Goal: Task Accomplishment & Management: Use online tool/utility

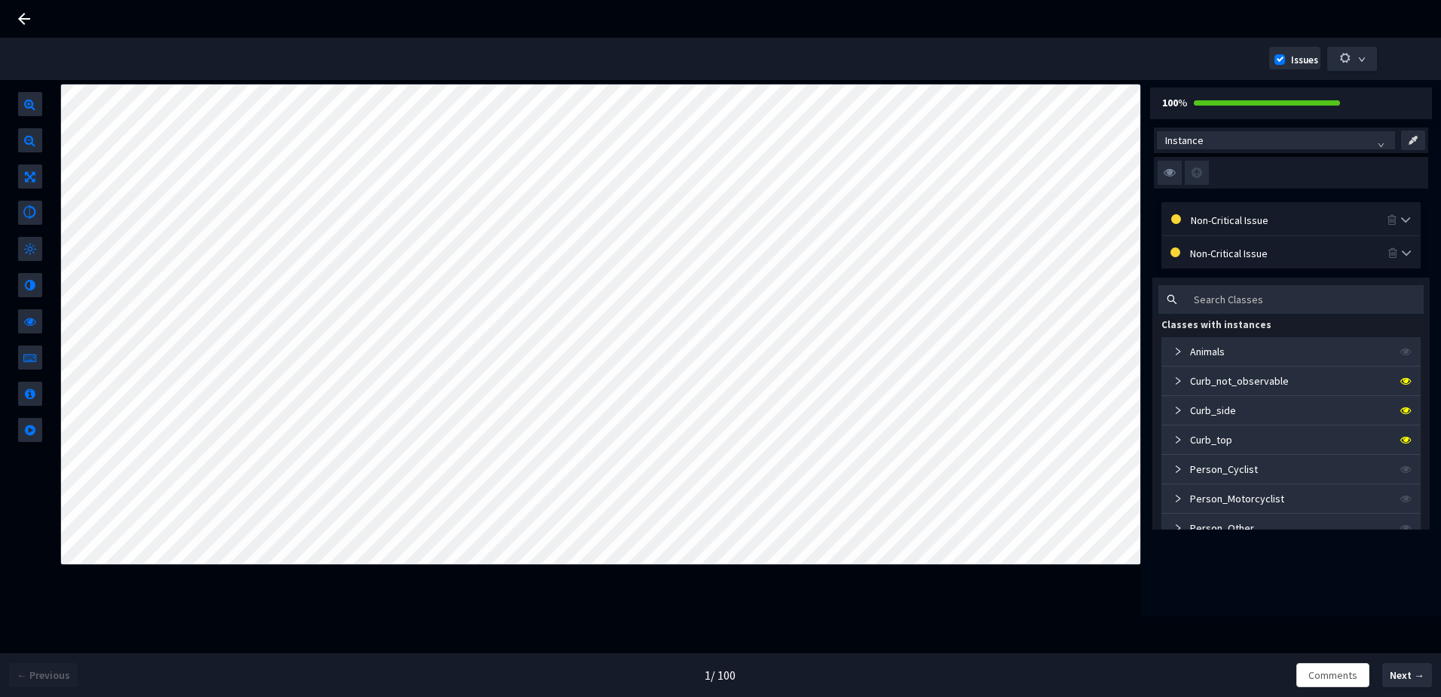
click at [1165, 176] on img at bounding box center [1170, 173] width 24 height 24
click at [0, 0] on input "checkbox" at bounding box center [0, 0] width 0 height 0
click at [1167, 176] on img at bounding box center [1170, 173] width 24 height 24
click at [0, 0] on input "checkbox" at bounding box center [0, 0] width 0 height 0
click at [1162, 171] on img at bounding box center [1170, 173] width 24 height 24
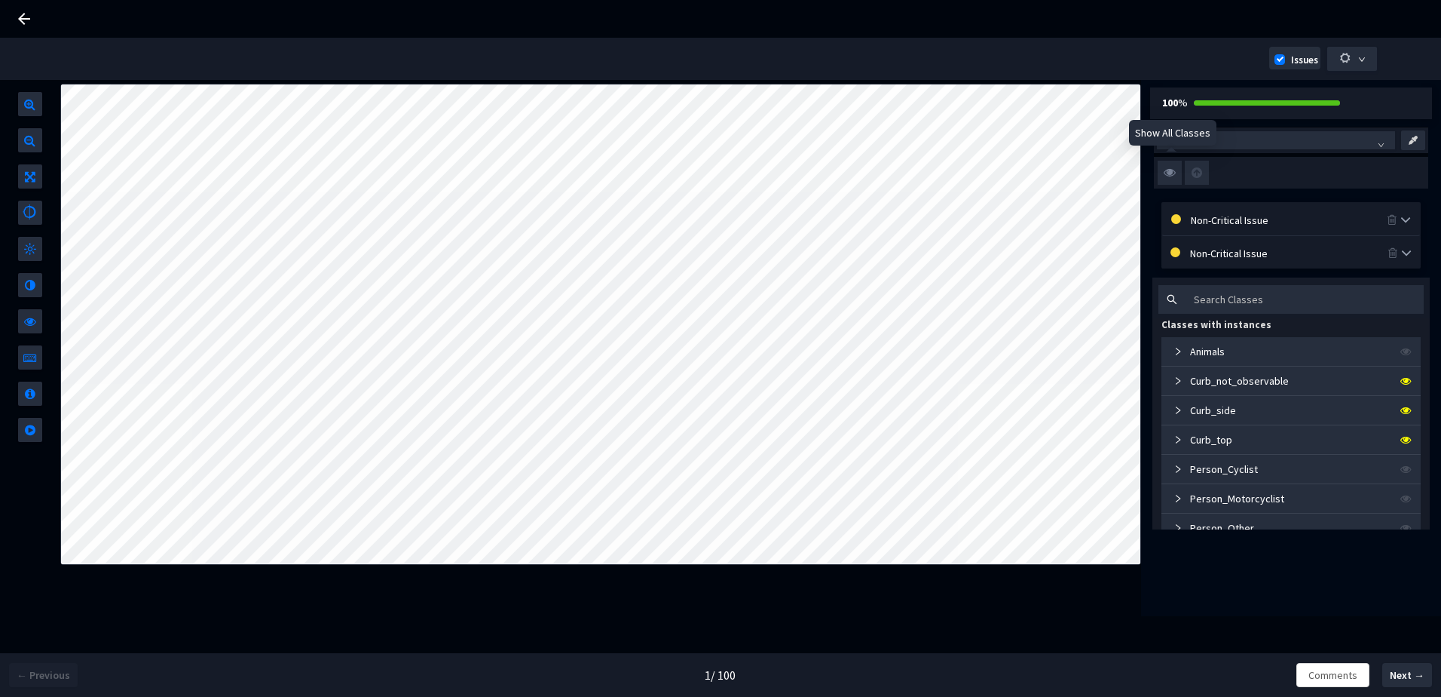
click at [0, 0] on input "checkbox" at bounding box center [0, 0] width 0 height 0
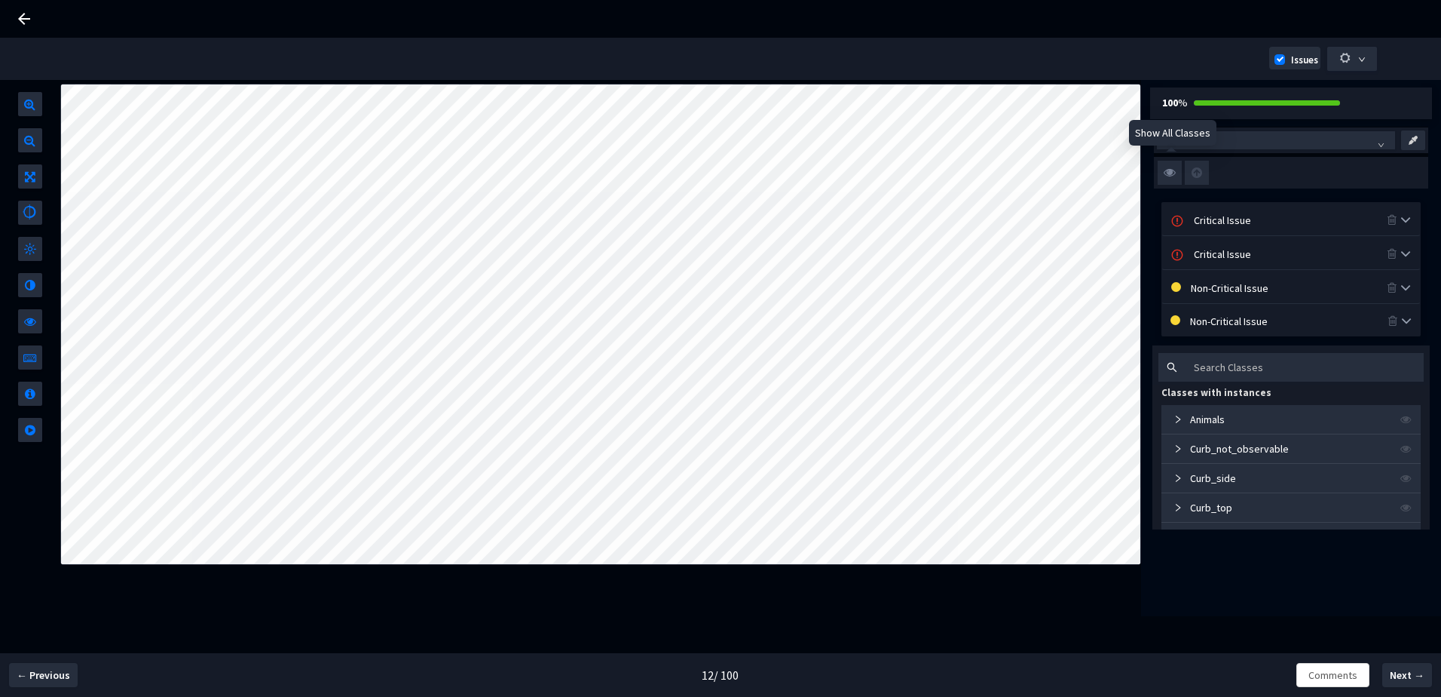
click at [1169, 170] on img at bounding box center [1170, 173] width 24 height 24
click at [0, 0] on input "checkbox" at bounding box center [0, 0] width 0 height 0
click at [1169, 172] on img at bounding box center [1170, 173] width 24 height 24
click at [0, 0] on input "checkbox" at bounding box center [0, 0] width 0 height 0
click at [1169, 172] on img at bounding box center [1170, 173] width 24 height 24
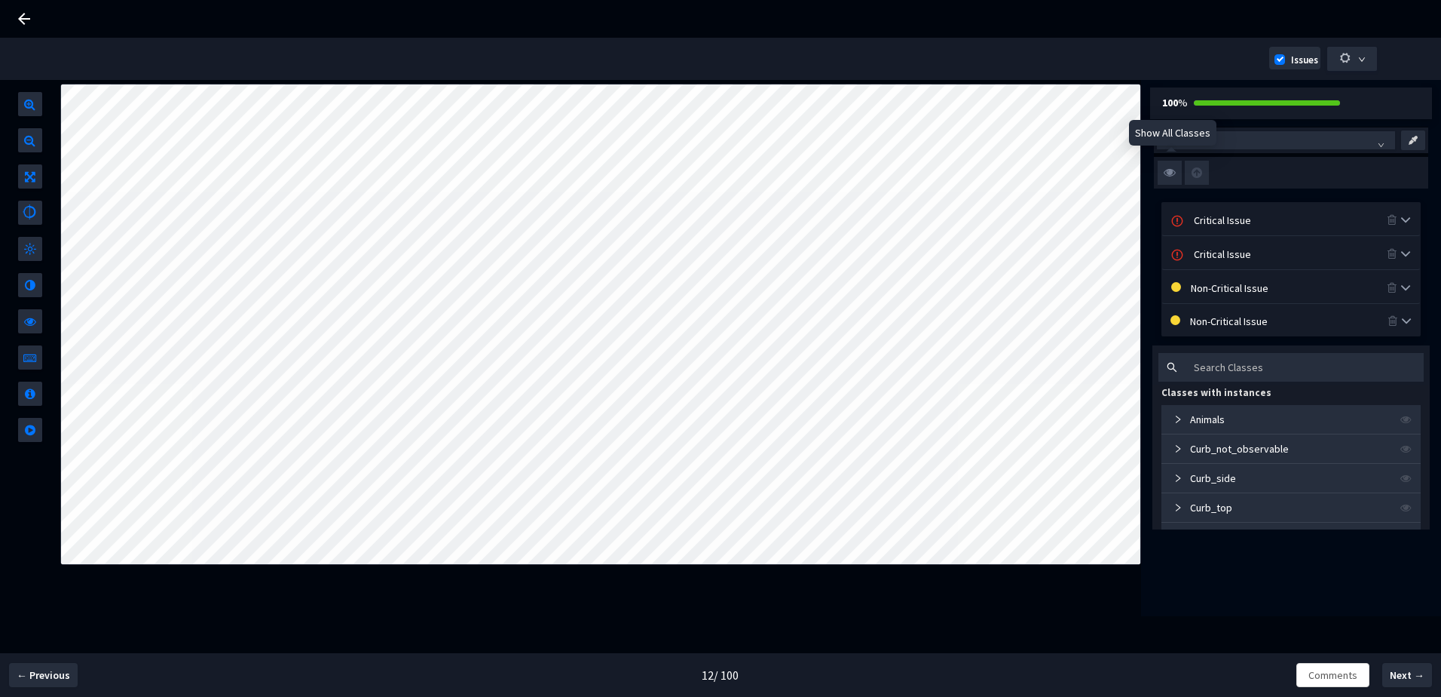
click at [0, 0] on input "checkbox" at bounding box center [0, 0] width 0 height 0
click at [1169, 172] on img at bounding box center [1170, 173] width 24 height 24
click at [0, 0] on input "checkbox" at bounding box center [0, 0] width 0 height 0
click at [1169, 172] on img at bounding box center [1170, 173] width 24 height 24
click at [0, 0] on input "checkbox" at bounding box center [0, 0] width 0 height 0
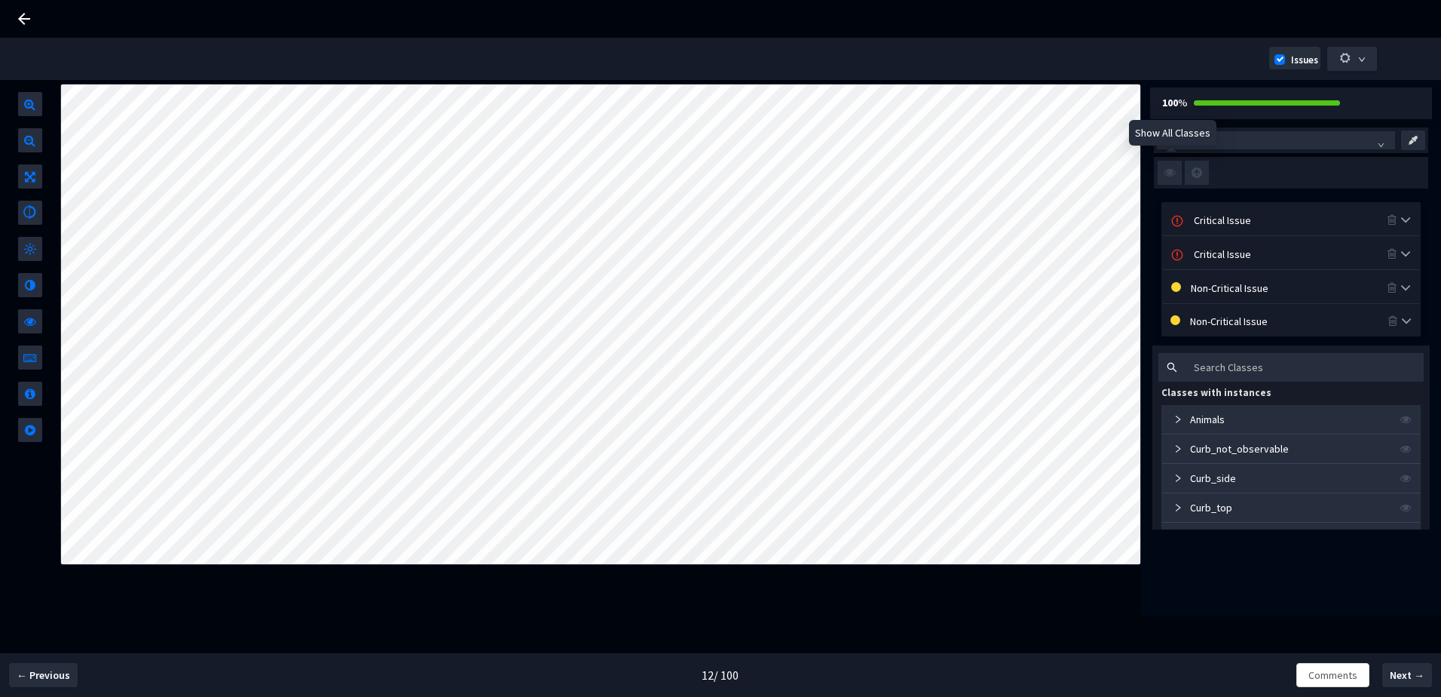
drag, startPoint x: 1174, startPoint y: 170, endPoint x: 1159, endPoint y: 185, distance: 21.9
click at [1174, 170] on img at bounding box center [1170, 173] width 24 height 24
click at [0, 0] on input "checkbox" at bounding box center [0, 0] width 0 height 0
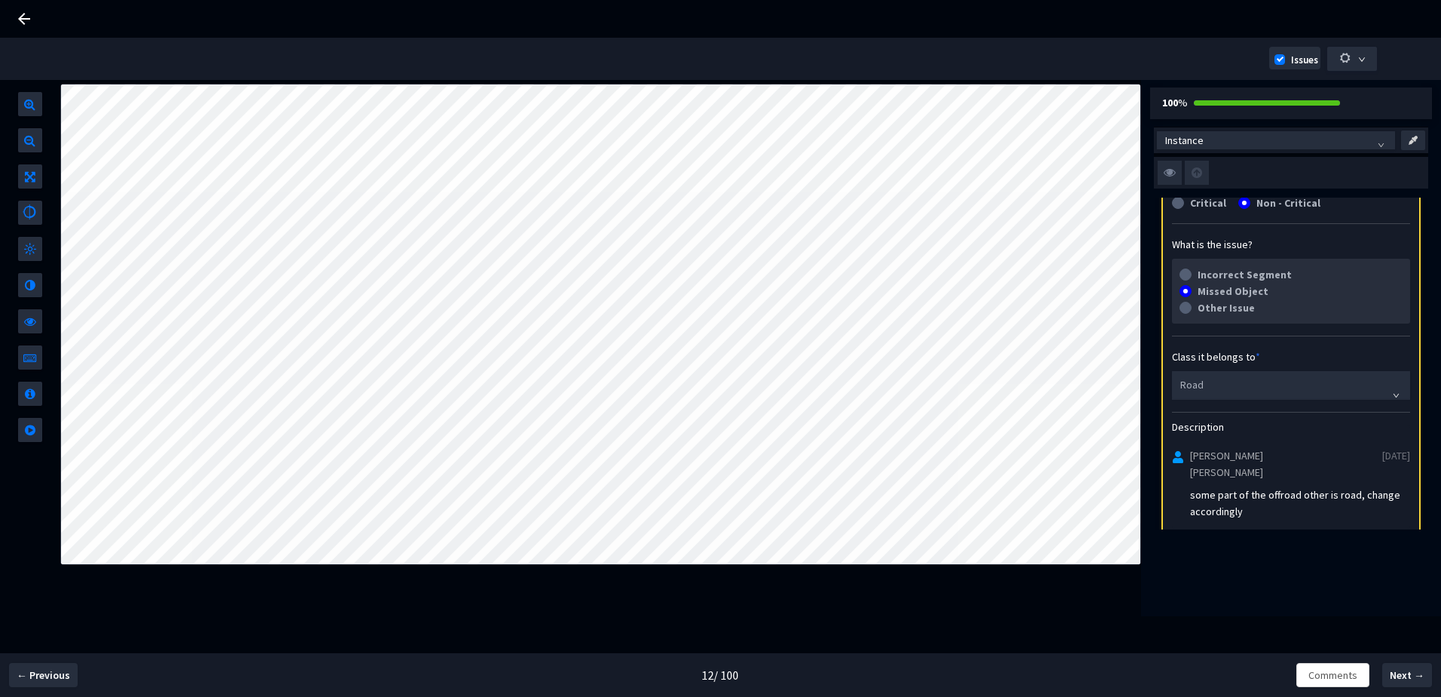
scroll to position [226, 0]
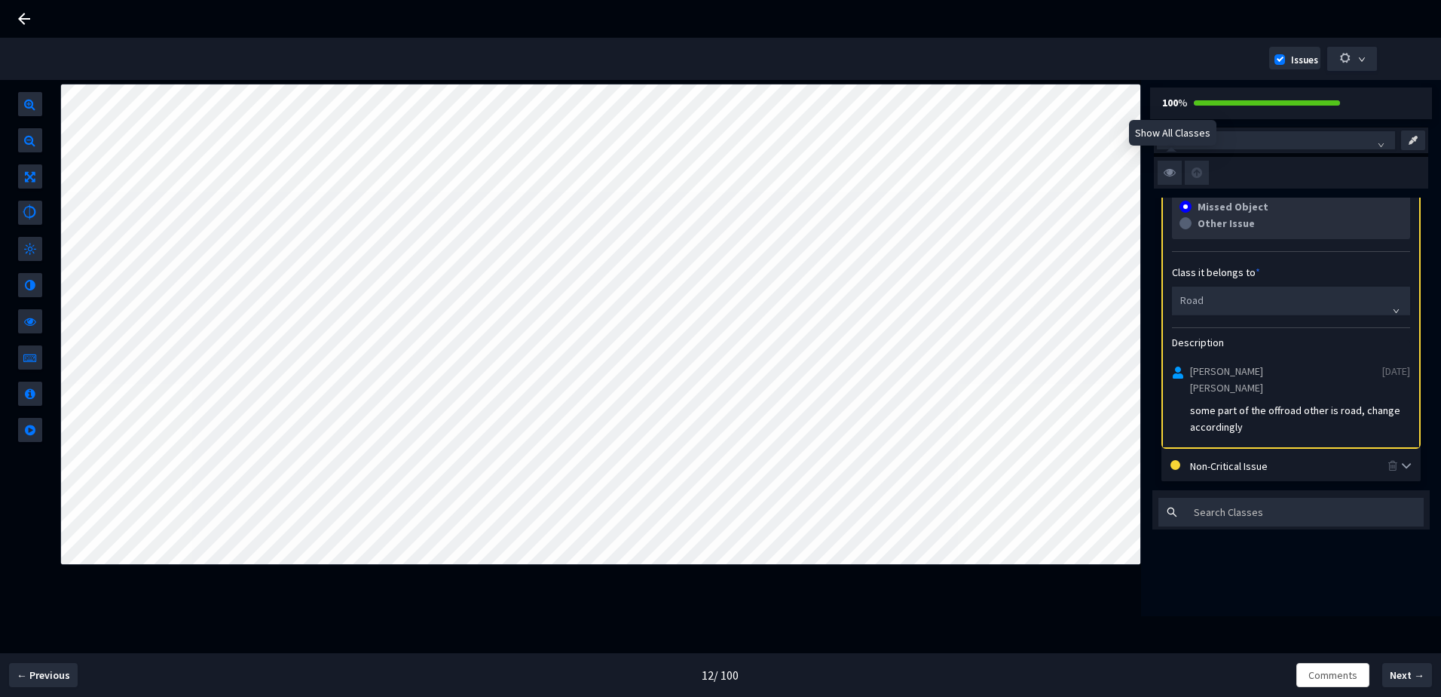
click at [1175, 169] on img at bounding box center [1170, 173] width 24 height 24
click at [0, 0] on input "checkbox" at bounding box center [0, 0] width 0 height 0
click at [1174, 169] on img at bounding box center [1170, 173] width 24 height 24
click at [0, 0] on input "checkbox" at bounding box center [0, 0] width 0 height 0
click at [1174, 169] on img at bounding box center [1170, 173] width 24 height 24
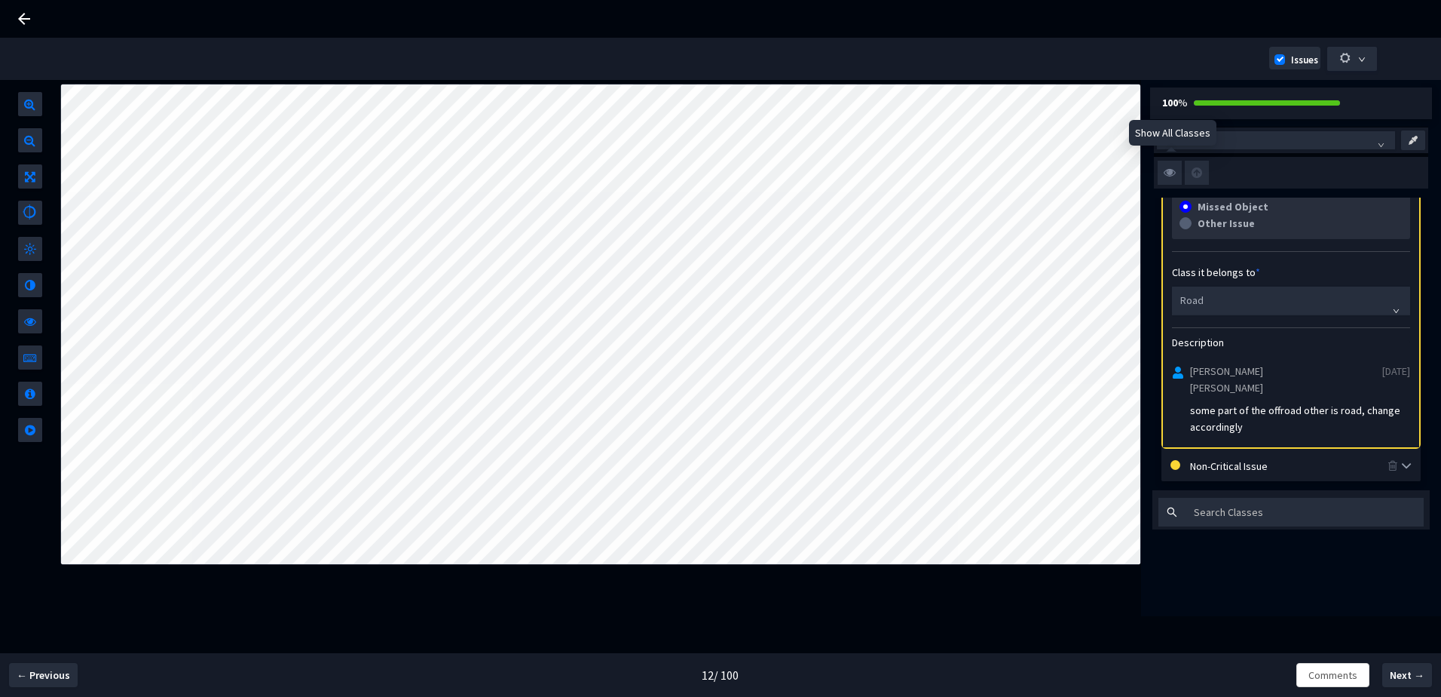
click at [0, 0] on input "checkbox" at bounding box center [0, 0] width 0 height 0
click at [1174, 169] on img at bounding box center [1170, 173] width 24 height 24
click at [0, 0] on input "checkbox" at bounding box center [0, 0] width 0 height 0
click at [1174, 169] on img at bounding box center [1170, 173] width 24 height 24
click at [0, 0] on input "checkbox" at bounding box center [0, 0] width 0 height 0
